Goal: Task Accomplishment & Management: Use online tool/utility

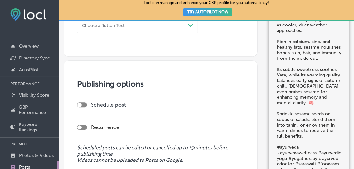
scroll to position [544, 0]
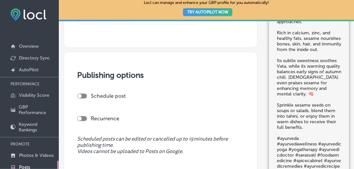
drag, startPoint x: 84, startPoint y: 93, endPoint x: 89, endPoint y: 94, distance: 5.6
click at [85, 93] on div at bounding box center [82, 95] width 10 height 5
checkbox input "true"
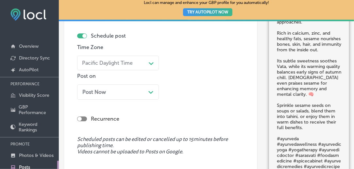
scroll to position [604, 0]
click at [152, 90] on icon "Path Created with Sketch." at bounding box center [150, 91] width 5 height 3
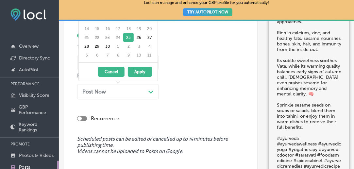
click at [137, 75] on div "[DATE] - [DATE] Cancel Apply" at bounding box center [118, 71] width 79 height 18
click at [141, 73] on button "Apply" at bounding box center [140, 72] width 24 height 10
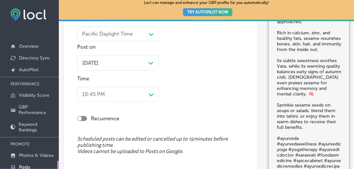
scroll to position [103, 0]
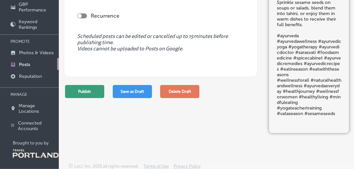
click at [86, 86] on button "Publish" at bounding box center [84, 91] width 39 height 13
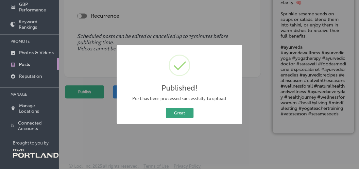
click at [191, 115] on button "Great" at bounding box center [180, 113] width 28 height 10
